Goal: Task Accomplishment & Management: Complete application form

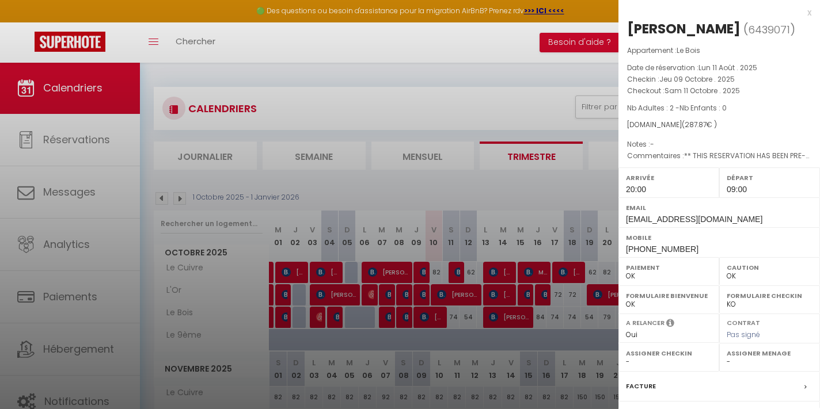
select select "0"
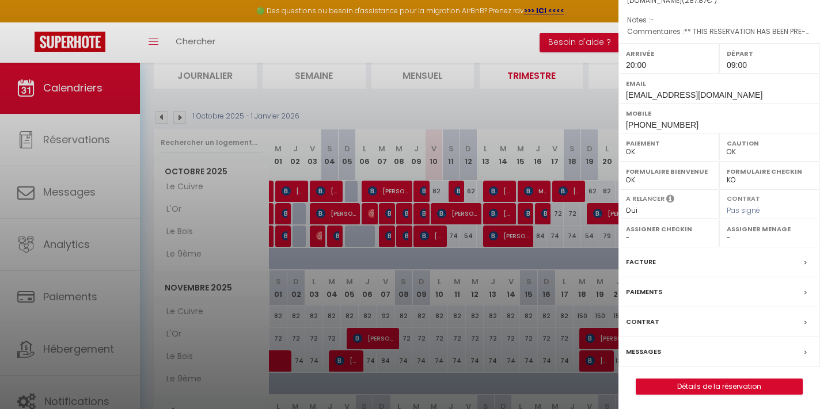
scroll to position [124, 0]
click at [699, 381] on link "Détails de la réservation" at bounding box center [719, 387] width 166 height 15
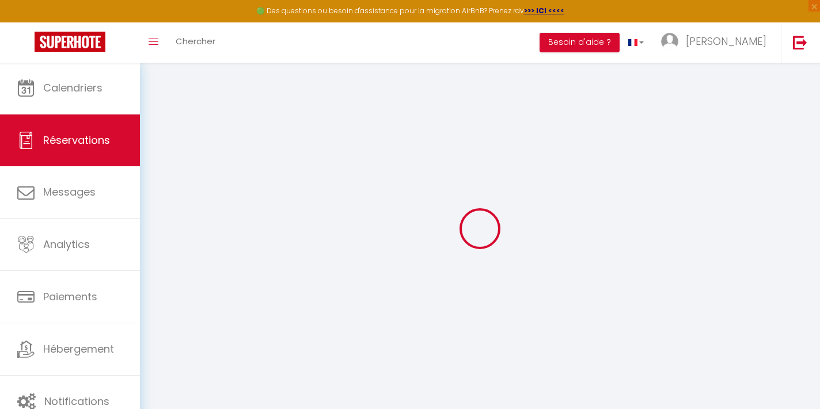
select select
checkbox input "false"
select select
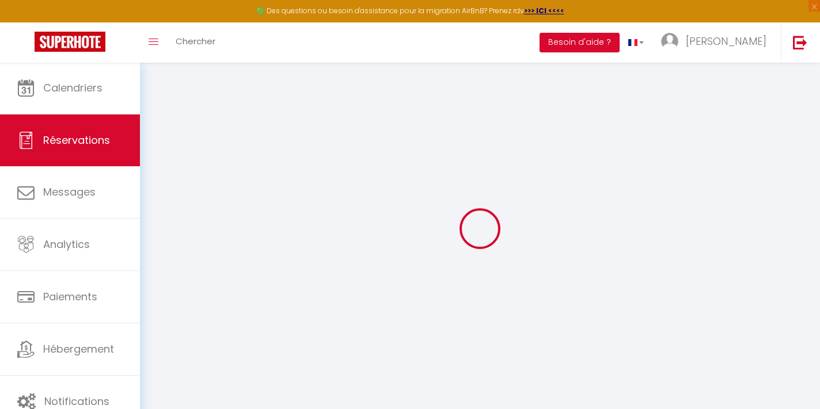
checkbox input "false"
select select
checkbox input "false"
select select
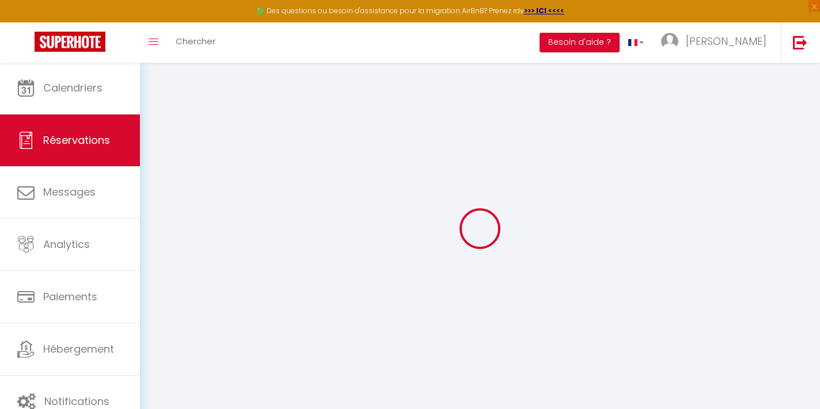
select select
checkbox input "false"
type voyageur0 "** THIS RESERVATION HAS BEEN PRE-PAID ** BOOKING NOTE : Payment charge is EUR 4…"
type input "13.03"
select select
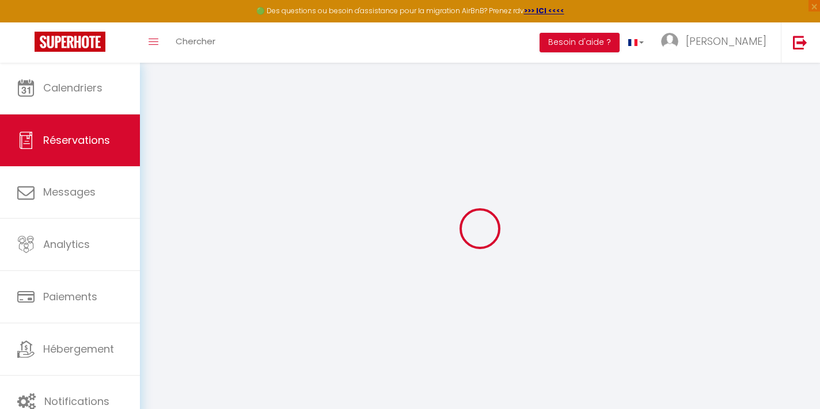
select select
checkbox input "false"
select select "20:00"
select select "09:00"
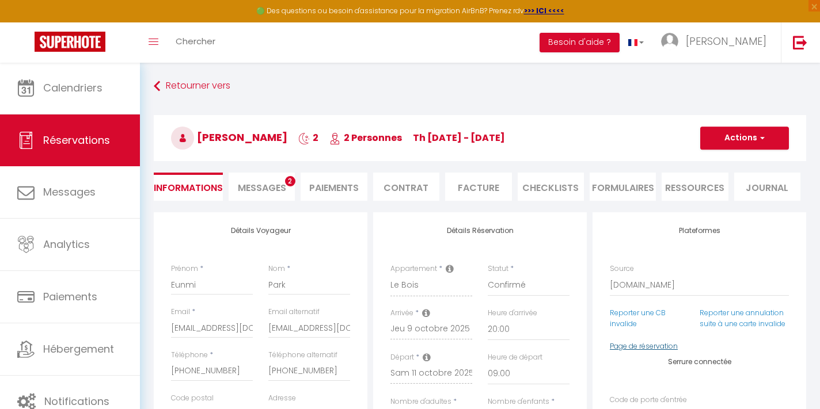
click at [622, 343] on link "Page de réservation" at bounding box center [644, 346] width 68 height 10
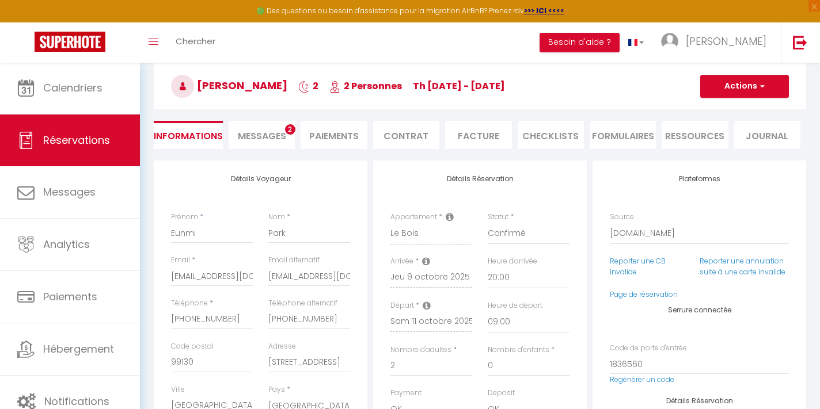
scroll to position [1, 0]
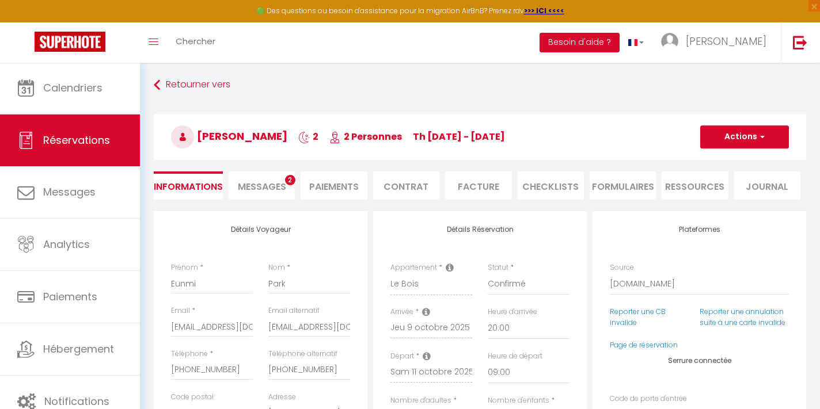
click at [269, 181] on span "Messages" at bounding box center [262, 186] width 48 height 13
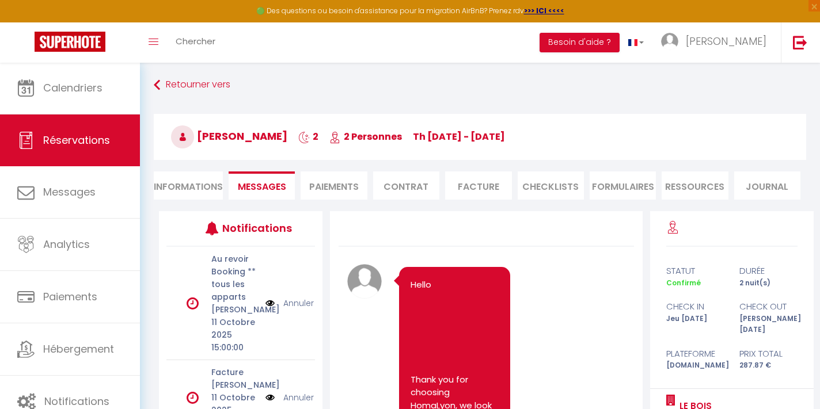
click at [185, 188] on li "Informations" at bounding box center [188, 186] width 69 height 28
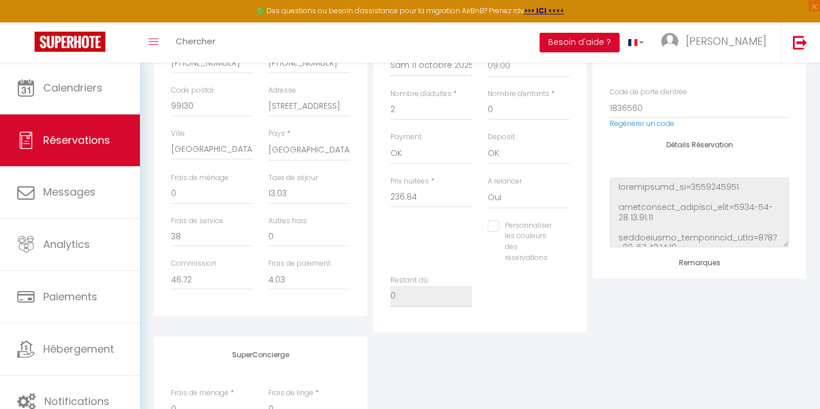
scroll to position [323, 0]
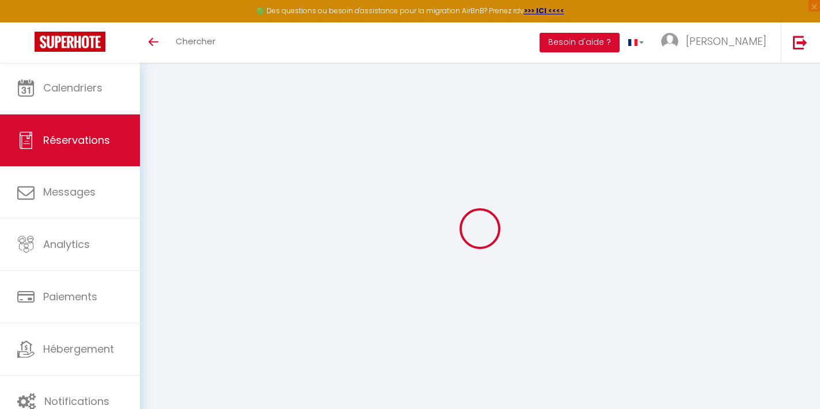
select select
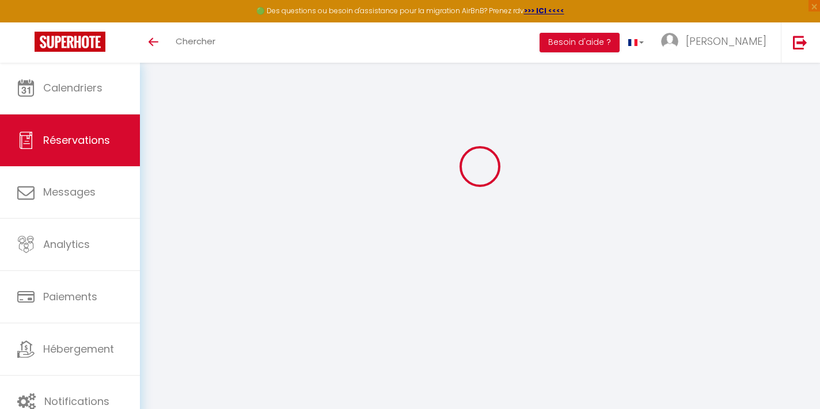
scroll to position [62, 0]
type input "Eunmi"
type input "Park"
type input "[EMAIL_ADDRESS][DOMAIN_NAME]"
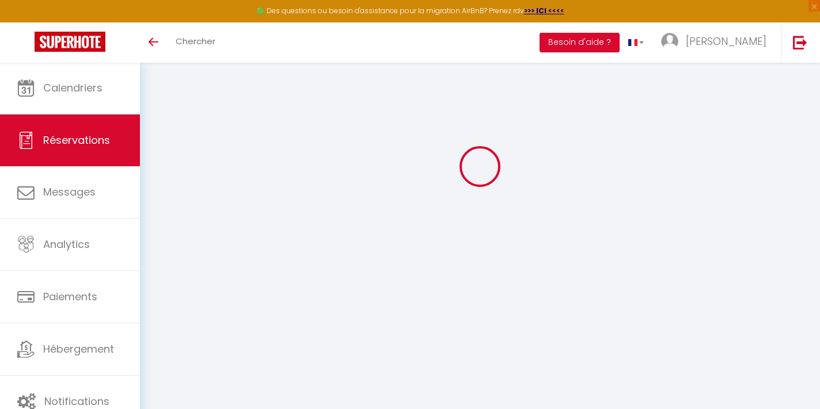
type input "[PHONE_NUMBER]"
type input "99130"
type input "[STREET_ADDRESS]"
type input "[GEOGRAPHIC_DATA]"
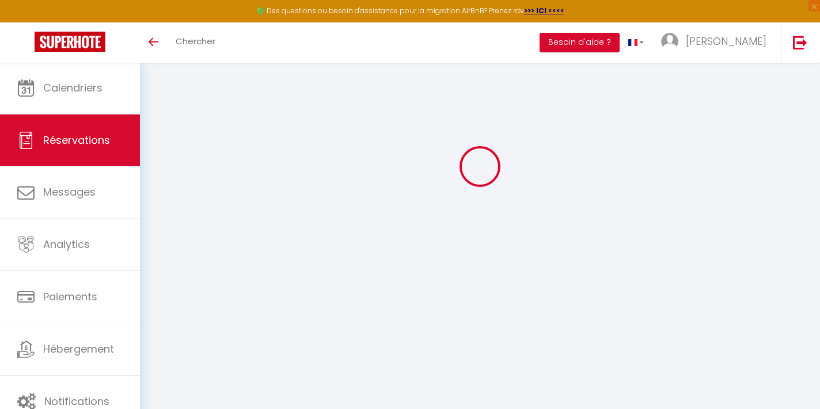
select select "KR"
type input "38"
type input "46.72"
type input "4.03"
select select "470"
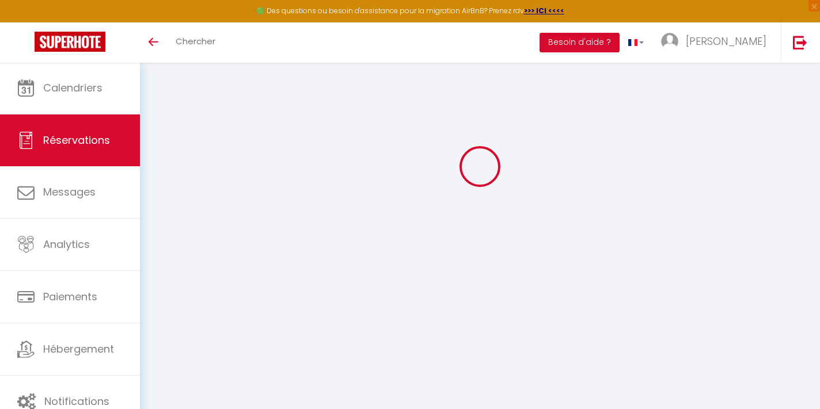
select select "1"
select select
type input "2"
select select "12"
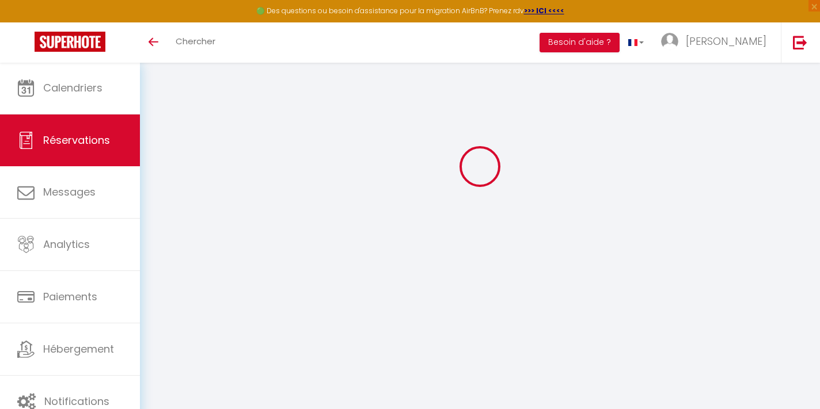
select select "15"
type input "236.84"
checkbox input "false"
type input "0"
select select "2"
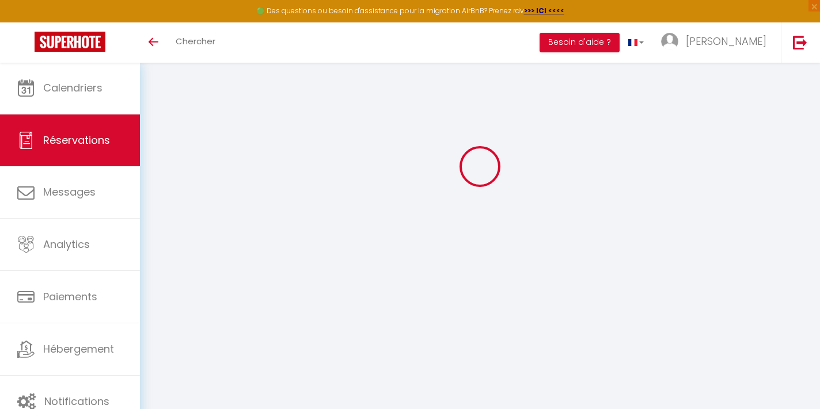
type input "0"
select select
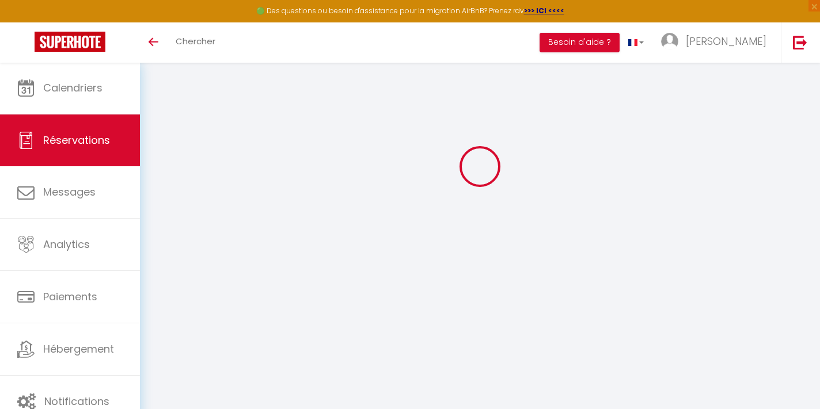
checkbox input "false"
select select
checkbox input "false"
select select
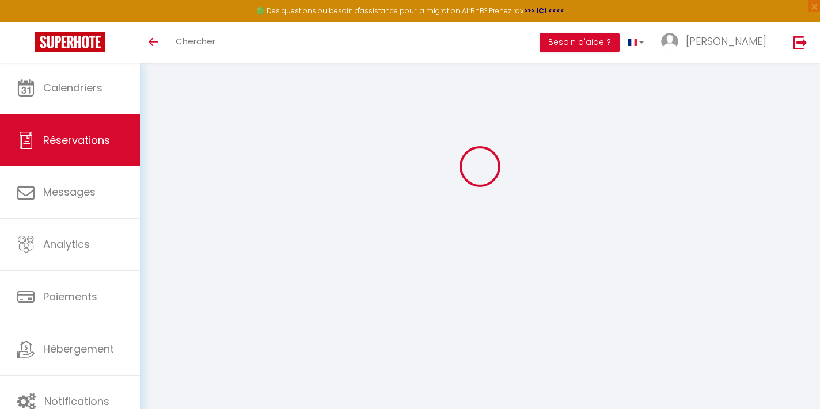
select select
checkbox input "false"
select select
checkbox input "false"
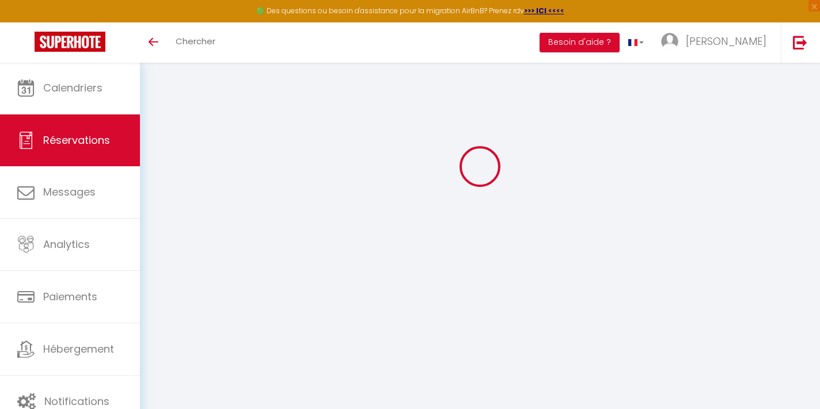
type voyageur0 "** THIS RESERVATION HAS BEEN PRE-PAID ** BOOKING NOTE : Payment charge is EUR 4…"
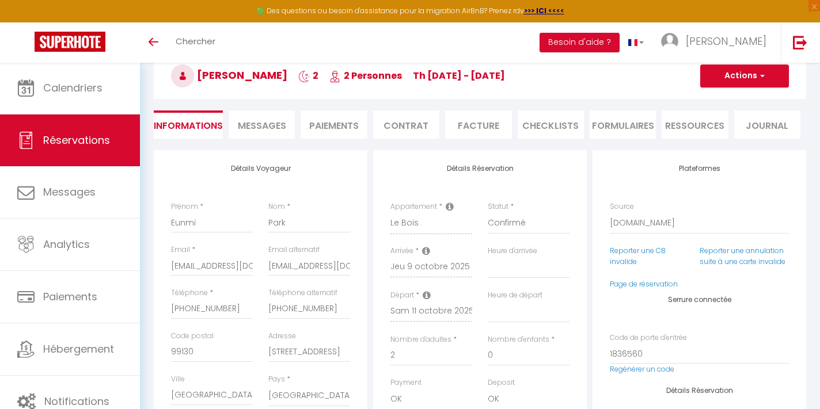
type input "13.03"
select select
checkbox input "false"
select select "20:00"
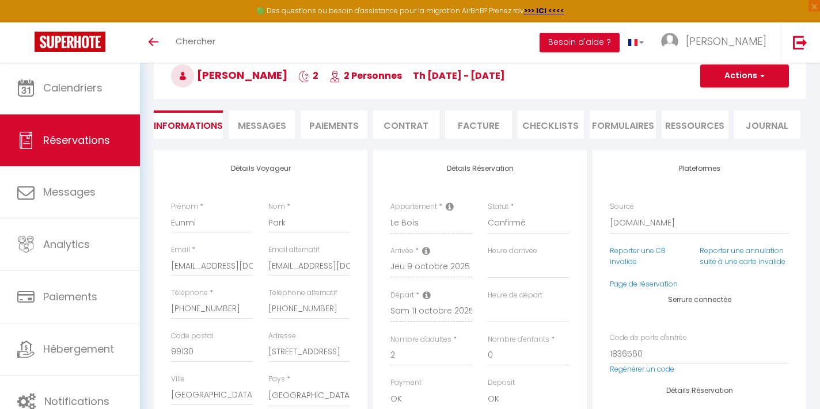
select select "09:00"
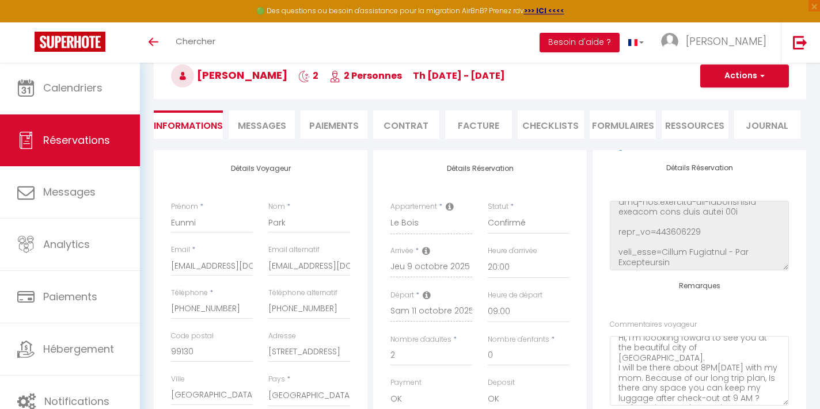
scroll to position [47, 0]
